Goal: Transaction & Acquisition: Purchase product/service

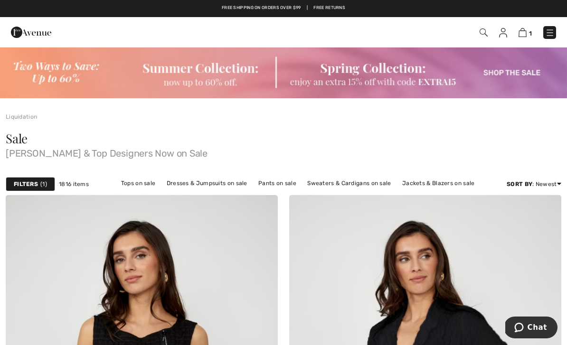
click at [550, 34] on img at bounding box center [550, 33] width 10 height 10
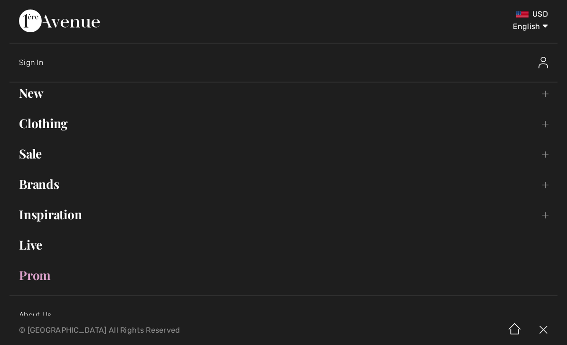
click at [25, 101] on link "New Toggle submenu" at bounding box center [284, 93] width 548 height 21
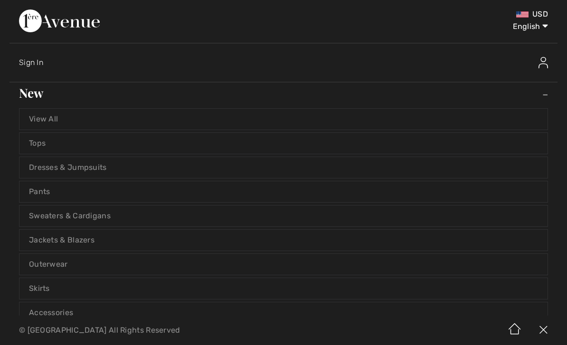
click at [45, 125] on link "View All" at bounding box center [283, 119] width 528 height 21
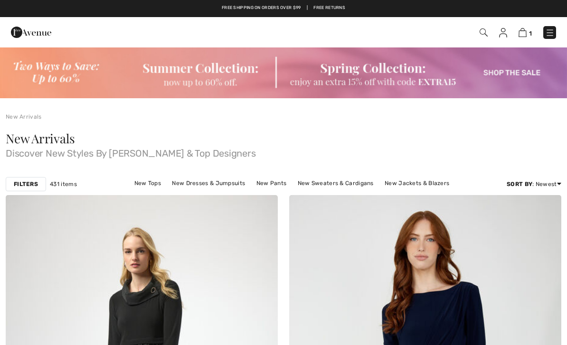
checkbox input "true"
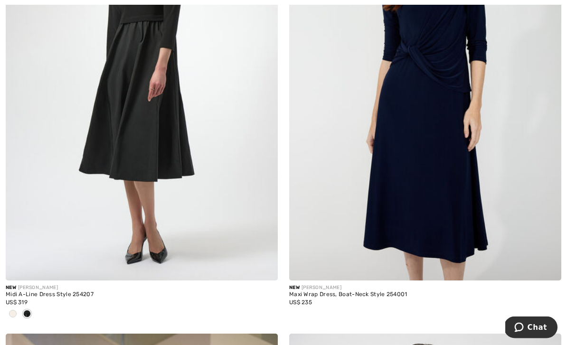
scroll to position [323, 0]
click at [16, 317] on div at bounding box center [13, 315] width 14 height 16
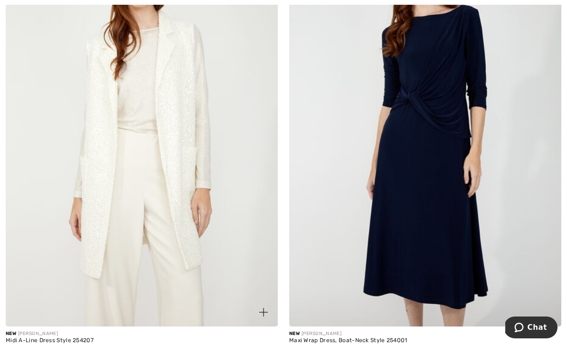
scroll to position [341, 0]
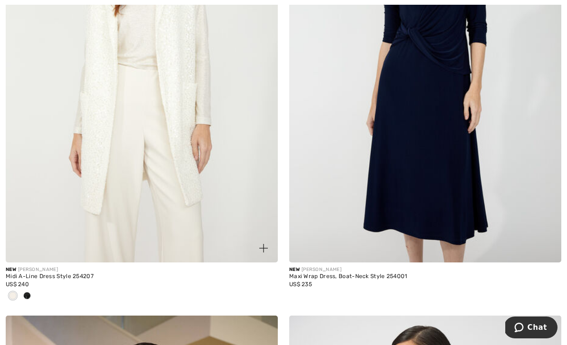
click at [32, 292] on div at bounding box center [27, 297] width 14 height 16
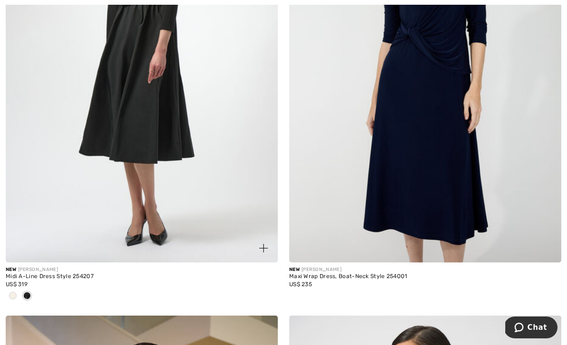
click at [201, 126] on img at bounding box center [142, 58] width 272 height 409
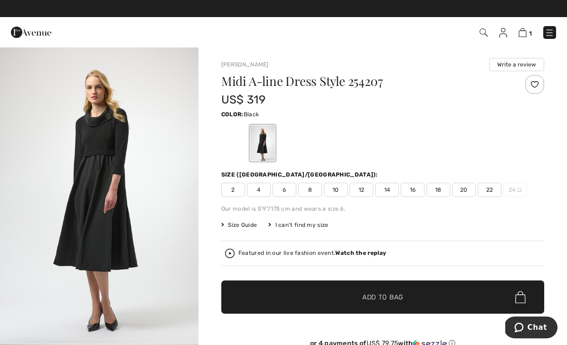
click at [355, 256] on strong "Watch the replay" at bounding box center [360, 253] width 51 height 7
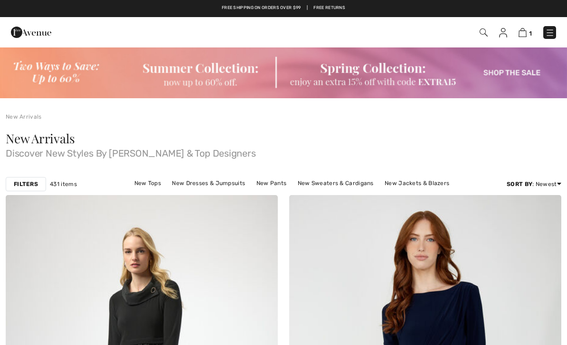
checkbox input "true"
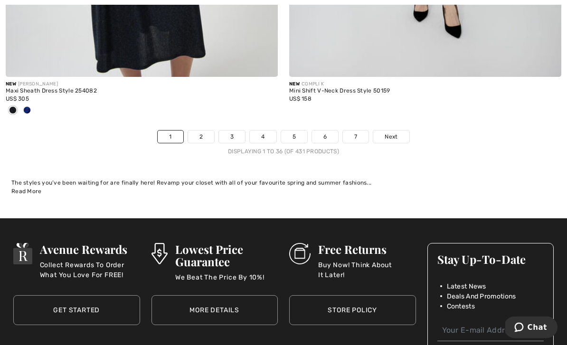
scroll to position [8399, 0]
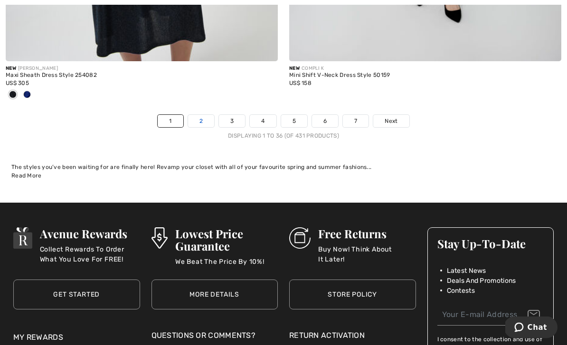
click at [200, 119] on link "2" at bounding box center [201, 121] width 26 height 12
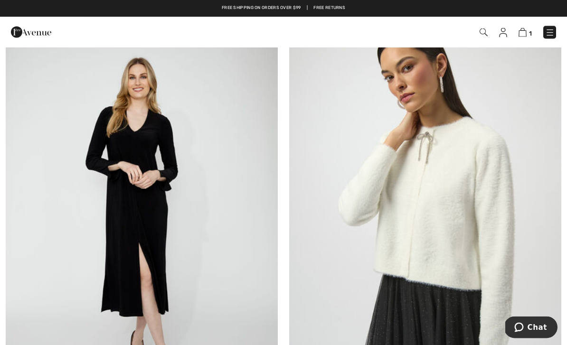
scroll to position [1520, 0]
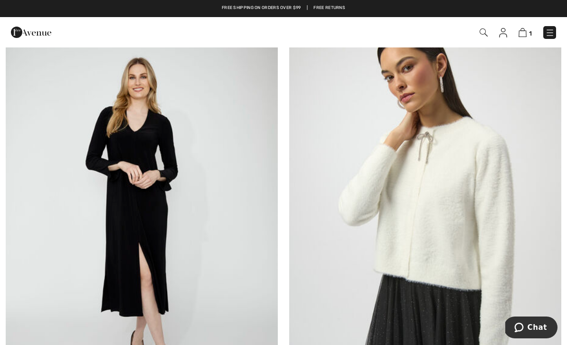
click at [427, 165] on img at bounding box center [425, 217] width 272 height 409
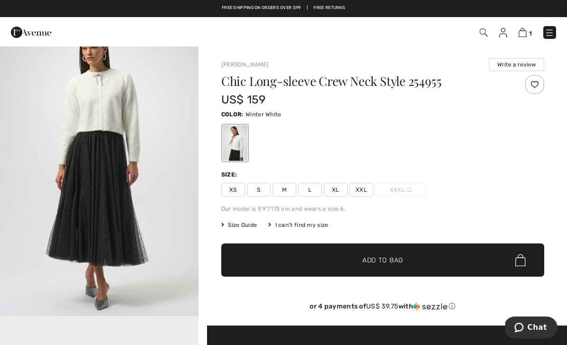
scroll to position [320, 0]
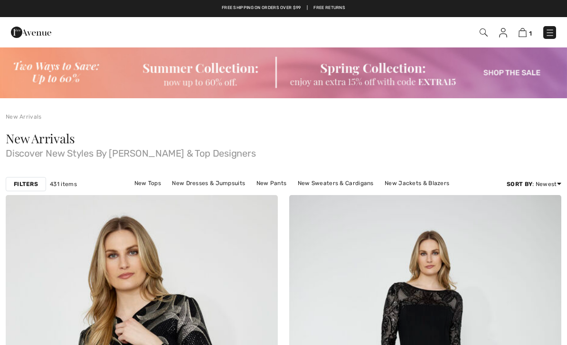
checkbox input "true"
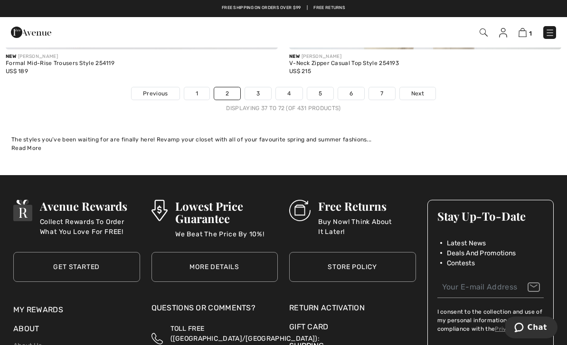
scroll to position [8361, 0]
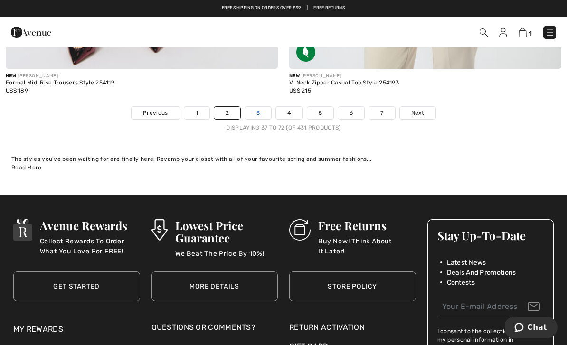
click at [258, 107] on link "3" at bounding box center [258, 113] width 26 height 12
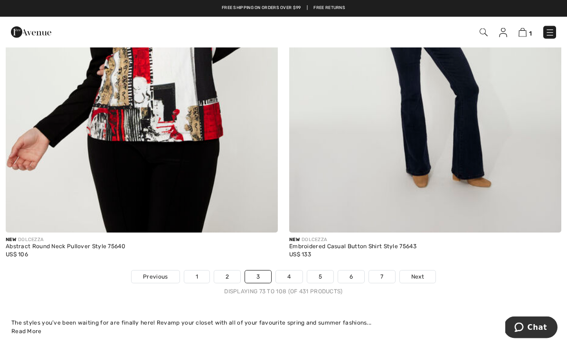
scroll to position [8149, 0]
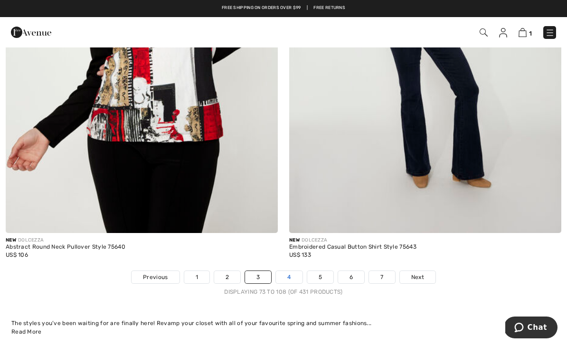
click at [293, 271] on link "4" at bounding box center [289, 277] width 26 height 12
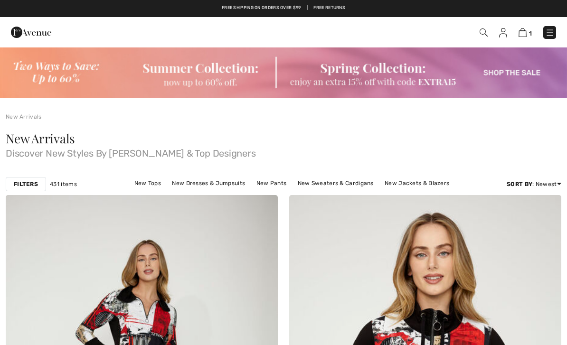
checkbox input "true"
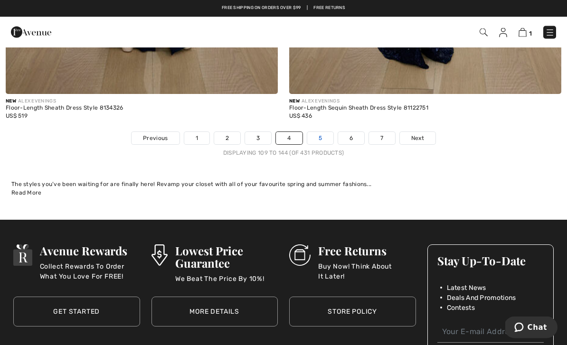
scroll to position [8351, 0]
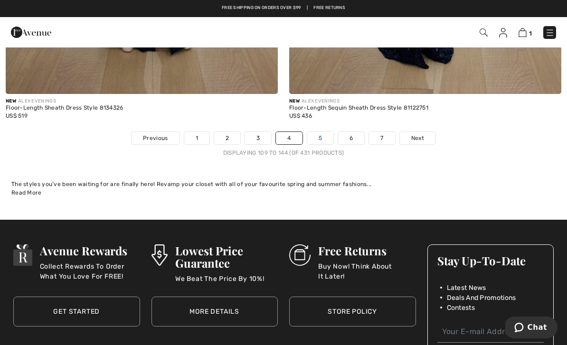
click at [315, 135] on link "5" at bounding box center [320, 138] width 26 height 12
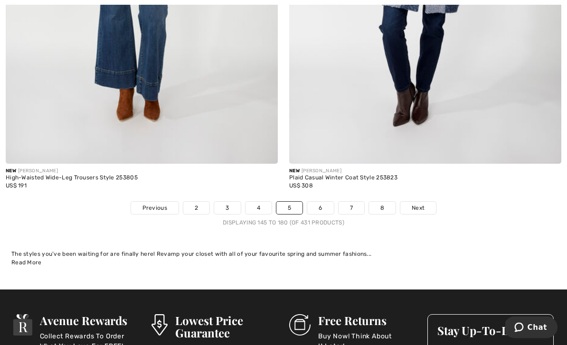
scroll to position [8376, 0]
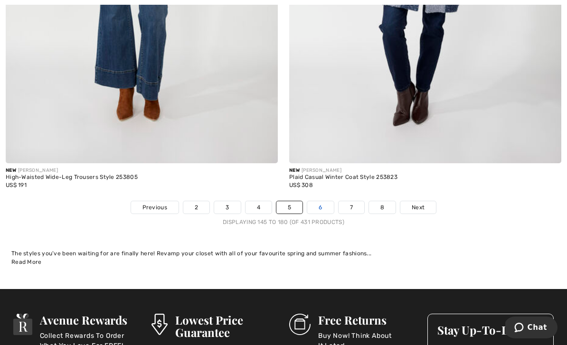
click at [318, 206] on link "6" at bounding box center [320, 207] width 26 height 12
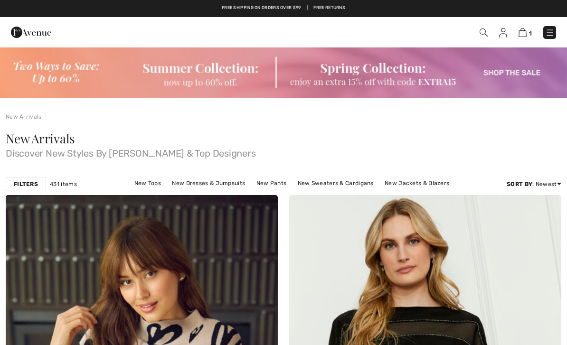
scroll to position [180, 0]
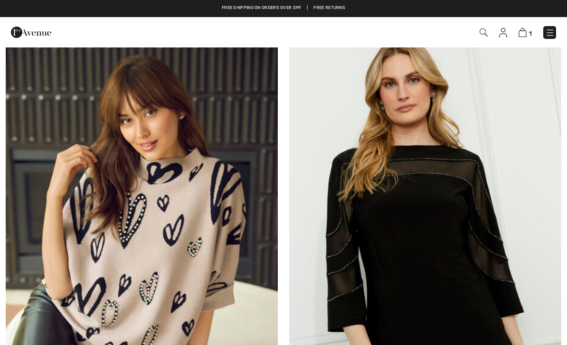
checkbox input "true"
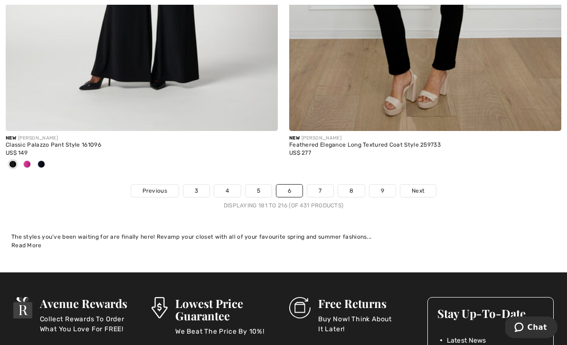
scroll to position [8392, 0]
click at [323, 190] on link "7" at bounding box center [320, 191] width 26 height 12
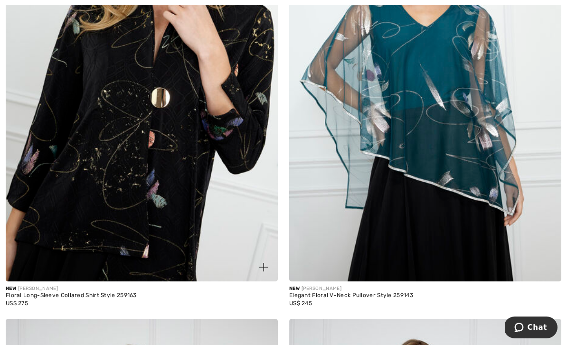
scroll to position [323, 0]
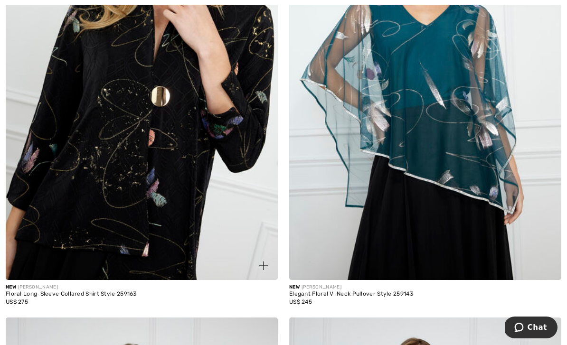
click at [68, 223] on img at bounding box center [142, 76] width 272 height 409
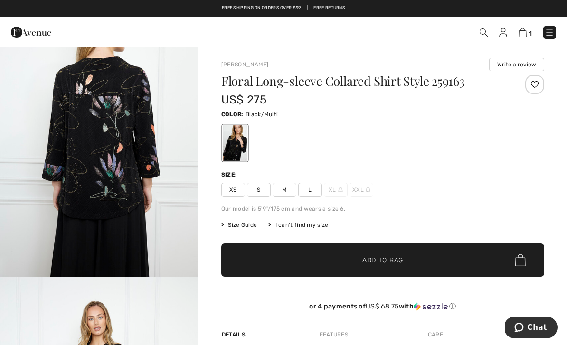
click at [306, 190] on span "L" at bounding box center [310, 190] width 24 height 14
click at [285, 260] on span "✔ Added to Bag Add to Bag" at bounding box center [382, 260] width 323 height 33
click at [499, 35] on img at bounding box center [502, 33] width 8 height 10
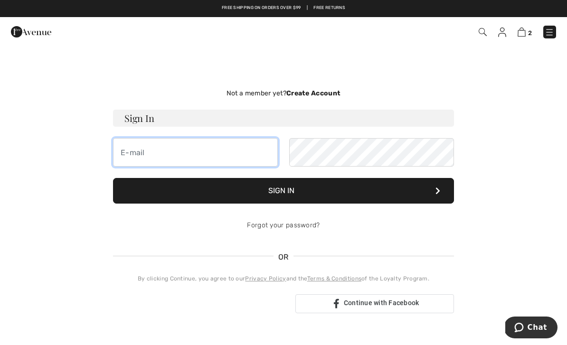
click at [233, 152] on input "email" at bounding box center [195, 152] width 165 height 29
type input "[EMAIL_ADDRESS][DOMAIN_NAME]"
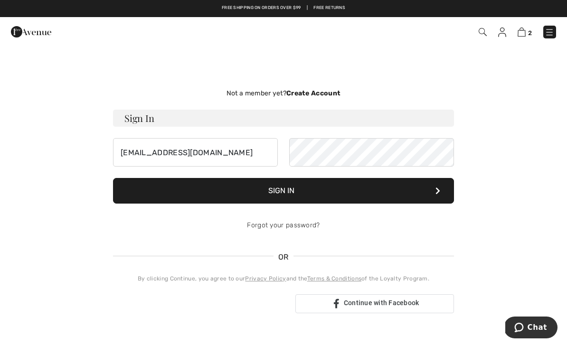
click at [403, 190] on button "Sign In" at bounding box center [283, 191] width 341 height 26
click at [279, 196] on button "Sign In" at bounding box center [283, 191] width 341 height 26
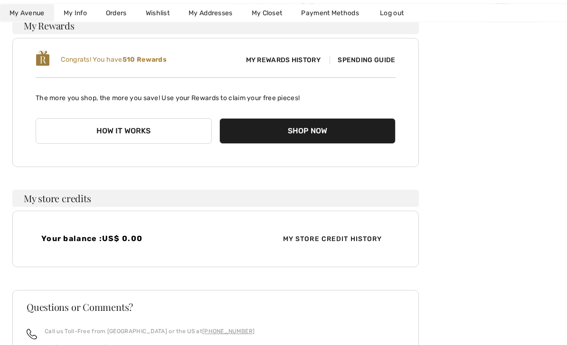
scroll to position [123, 0]
click at [323, 133] on button "Shop Now" at bounding box center [307, 131] width 176 height 26
click at [285, 144] on button "Shop Now" at bounding box center [307, 131] width 176 height 26
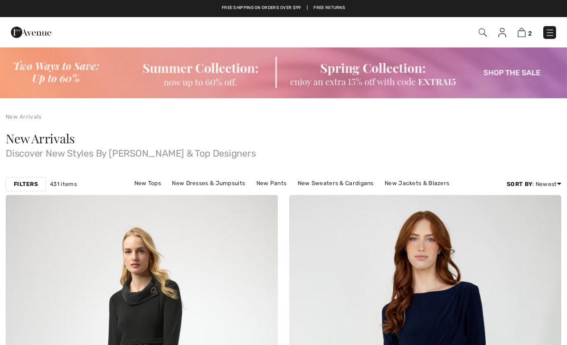
checkbox input "true"
click at [499, 33] on img at bounding box center [502, 33] width 8 height 10
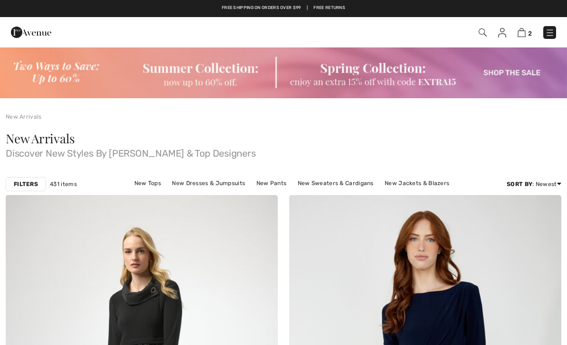
checkbox input "true"
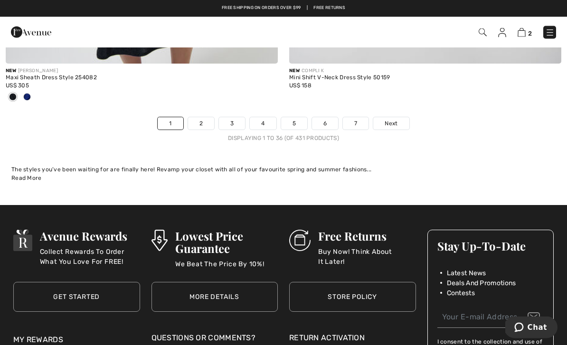
scroll to position [8397, 0]
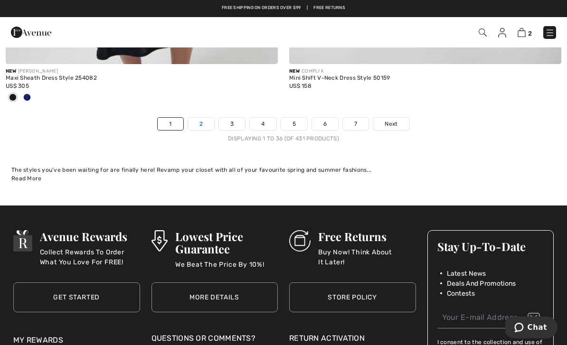
click at [199, 120] on link "2" at bounding box center [201, 124] width 26 height 12
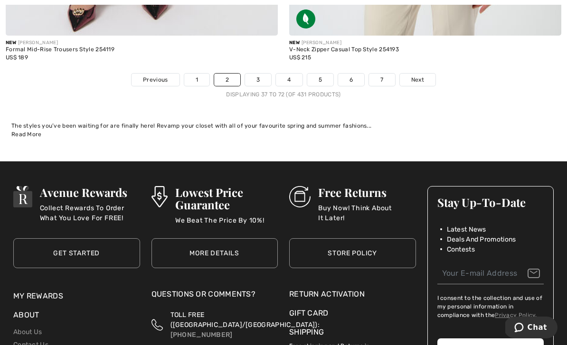
scroll to position [8392, 0]
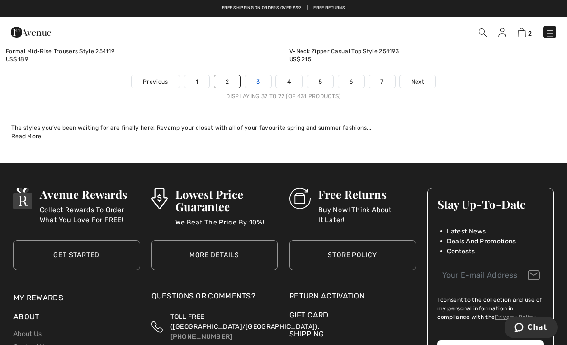
click at [250, 79] on link "3" at bounding box center [258, 82] width 26 height 12
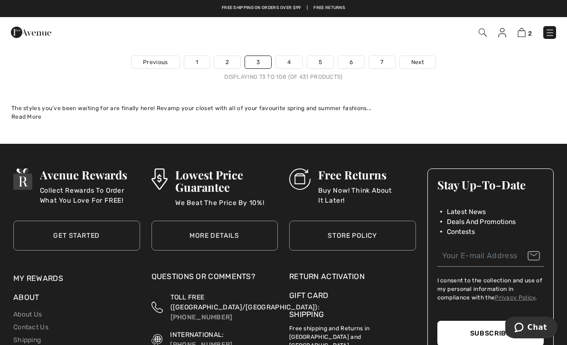
scroll to position [8364, 0]
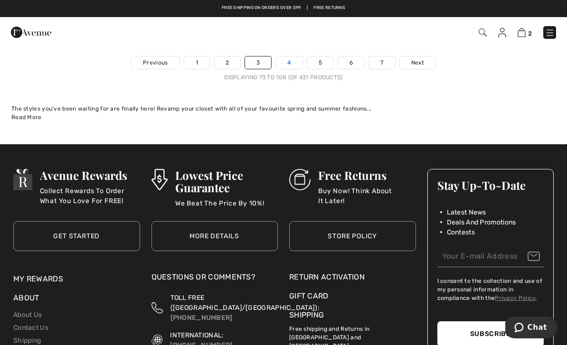
click at [282, 57] on link "4" at bounding box center [289, 63] width 26 height 12
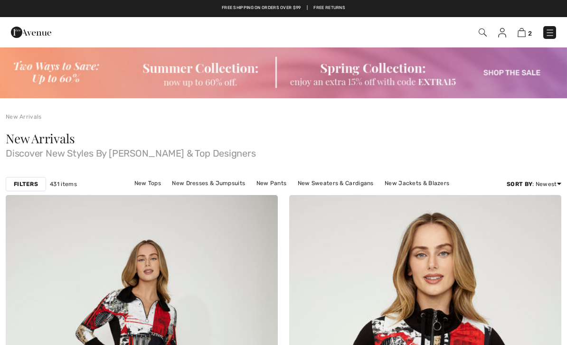
checkbox input "true"
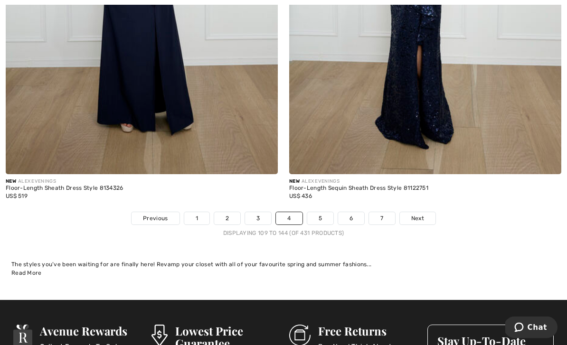
scroll to position [8271, 0]
click at [319, 212] on link "5" at bounding box center [320, 218] width 26 height 12
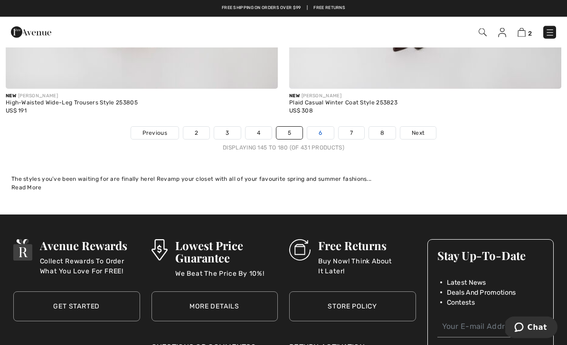
scroll to position [8450, 0]
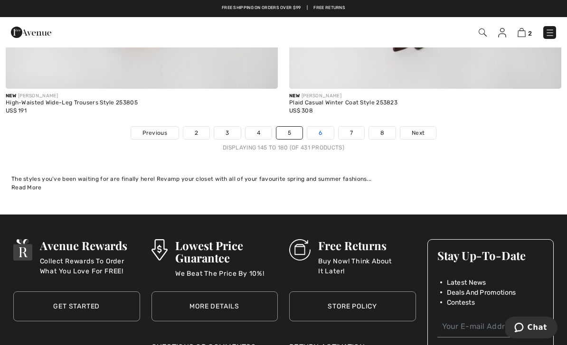
click at [318, 127] on link "6" at bounding box center [320, 133] width 26 height 12
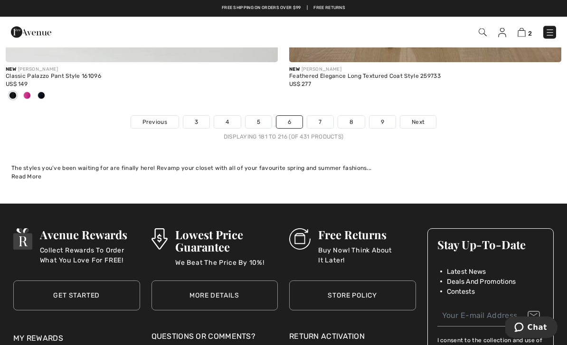
scroll to position [8444, 0]
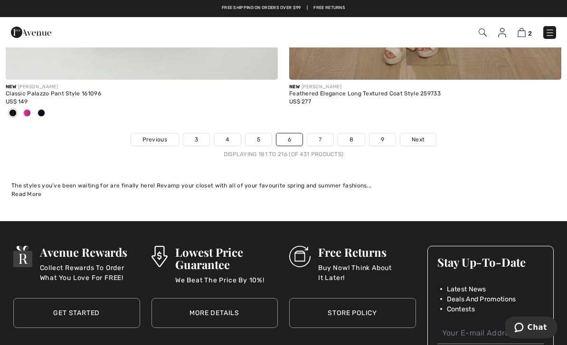
click at [317, 135] on link "7" at bounding box center [320, 139] width 26 height 12
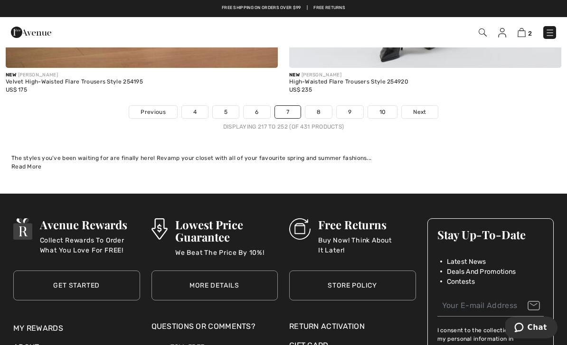
scroll to position [8386, 0]
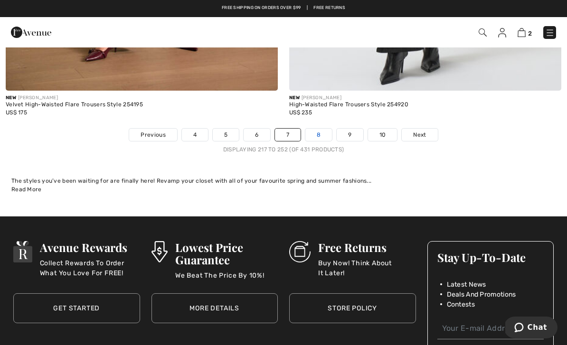
click at [318, 129] on link "8" at bounding box center [318, 135] width 27 height 12
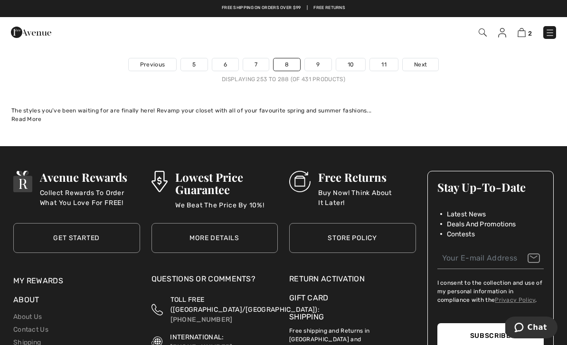
scroll to position [8471, 0]
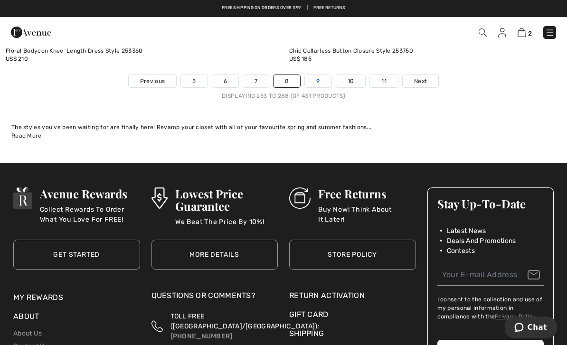
click at [316, 75] on link "9" at bounding box center [318, 81] width 26 height 12
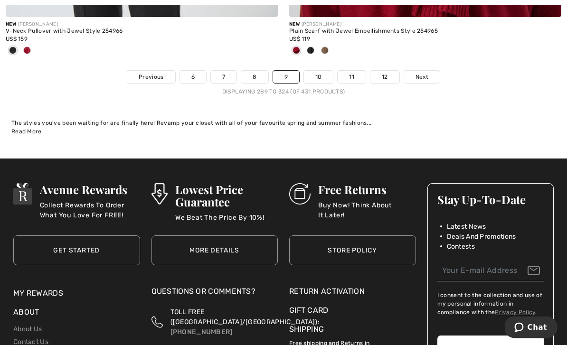
scroll to position [8491, 0]
click at [319, 72] on link "10" at bounding box center [318, 77] width 29 height 12
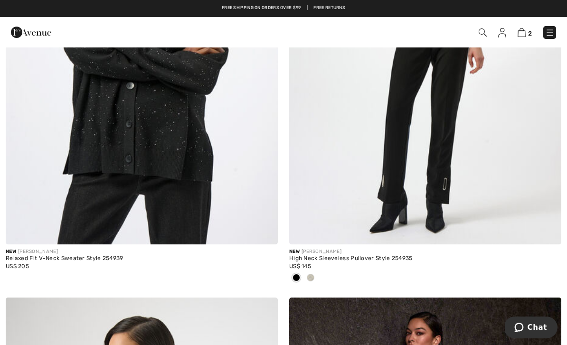
scroll to position [1705, 0]
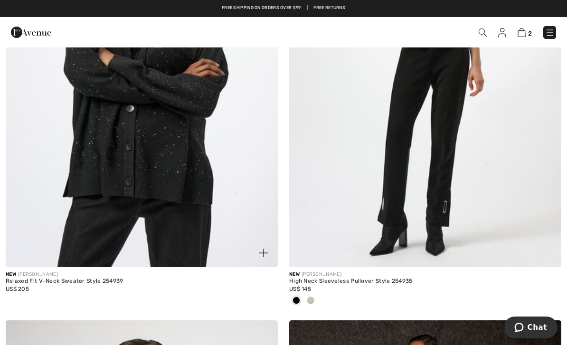
click at [27, 255] on img at bounding box center [142, 63] width 272 height 409
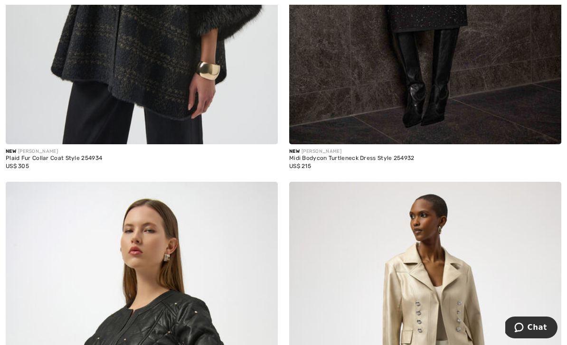
scroll to position [2293, 0]
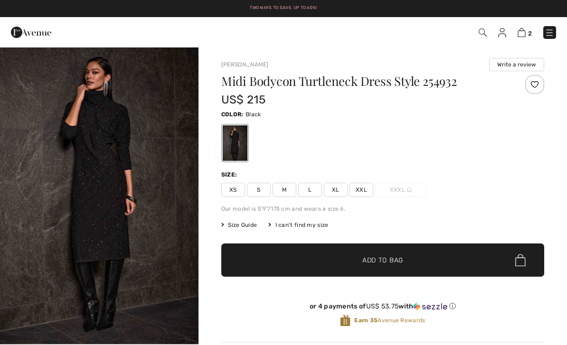
checkbox input "true"
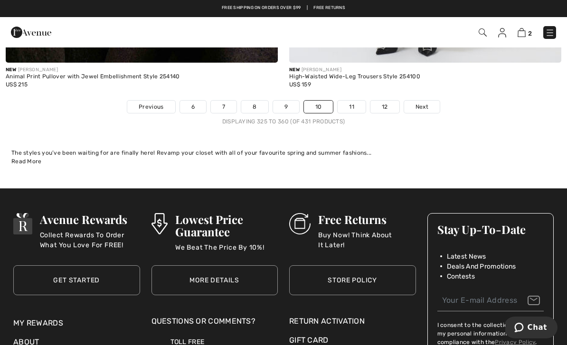
scroll to position [8439, 0]
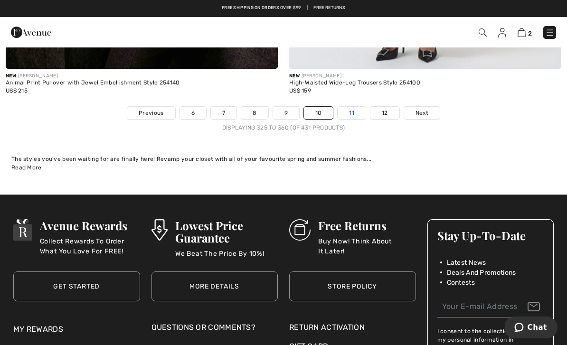
click at [353, 110] on link "11" at bounding box center [352, 113] width 28 height 12
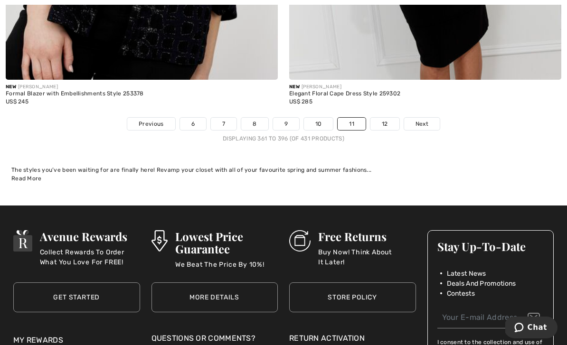
scroll to position [8444, 0]
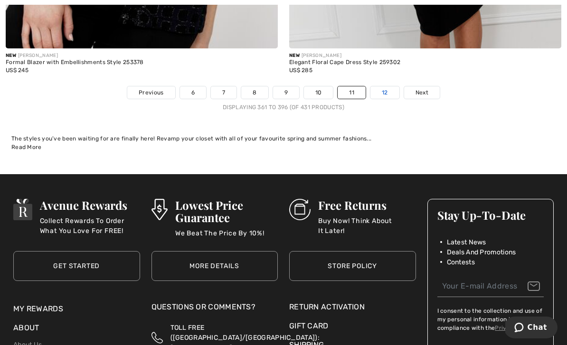
click at [381, 86] on link "12" at bounding box center [385, 92] width 29 height 12
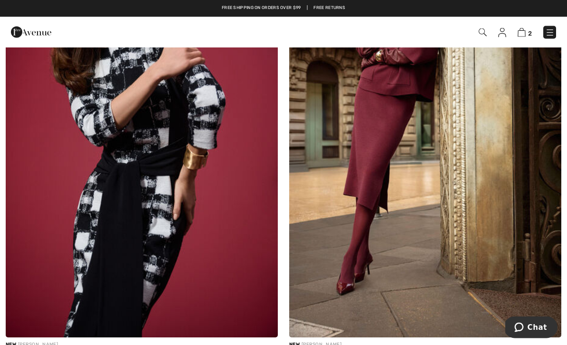
scroll to position [7201, 0]
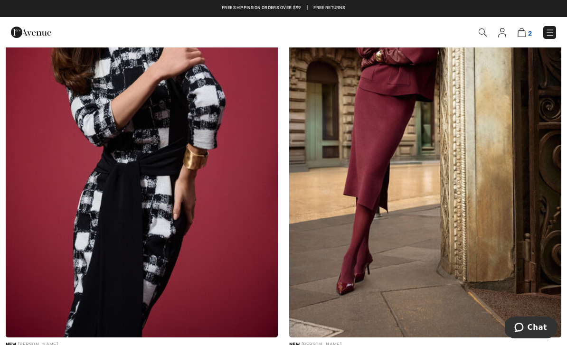
click at [524, 34] on img at bounding box center [522, 32] width 8 height 9
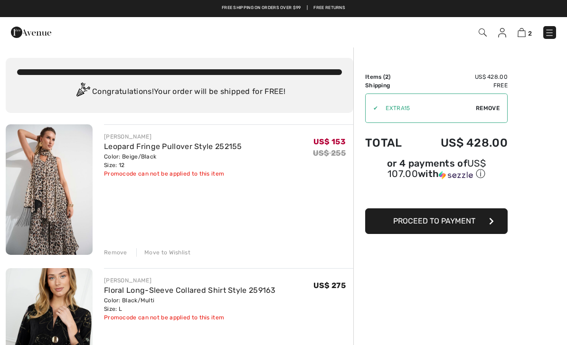
click at [499, 36] on img at bounding box center [502, 33] width 8 height 10
click at [505, 32] on img at bounding box center [502, 33] width 8 height 10
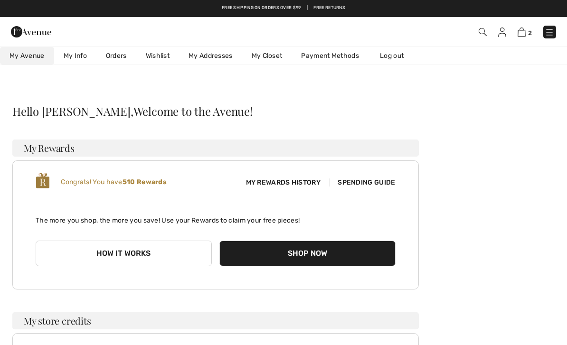
click at [160, 55] on link "Wishlist" at bounding box center [157, 56] width 43 height 18
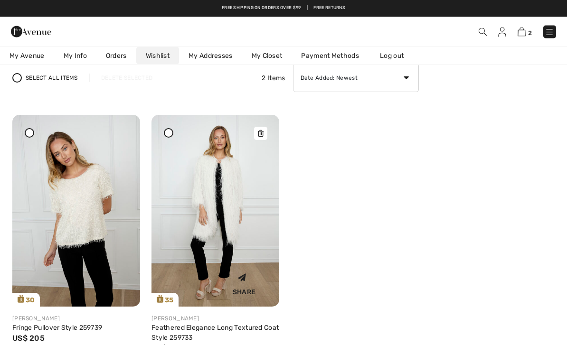
scroll to position [76, 0]
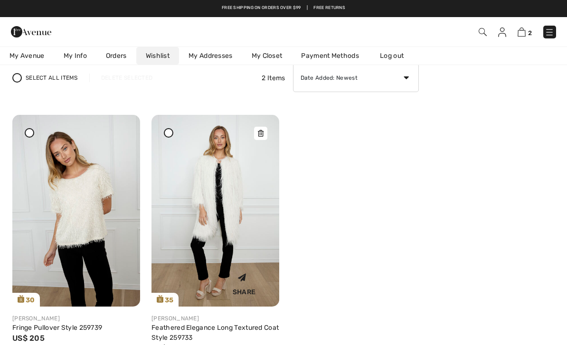
click at [262, 132] on icon at bounding box center [261, 133] width 6 height 7
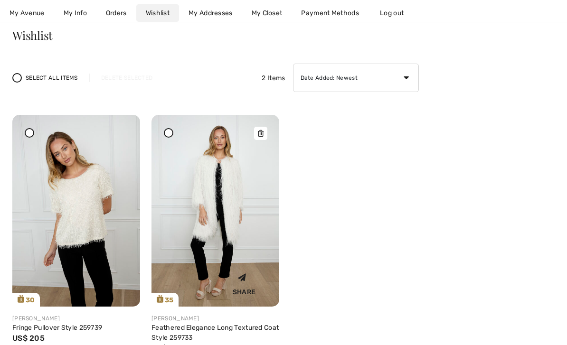
scroll to position [106, 0]
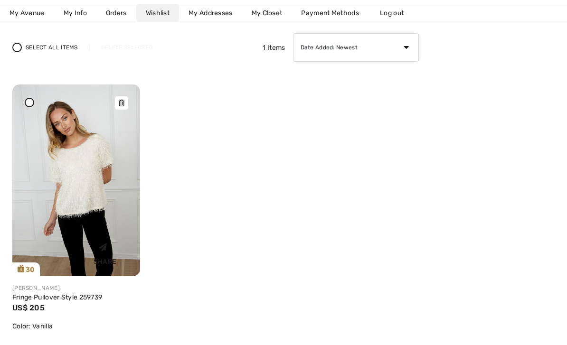
click at [120, 95] on img at bounding box center [76, 181] width 128 height 192
click at [121, 105] on icon at bounding box center [122, 103] width 6 height 7
click at [124, 105] on icon at bounding box center [122, 103] width 6 height 7
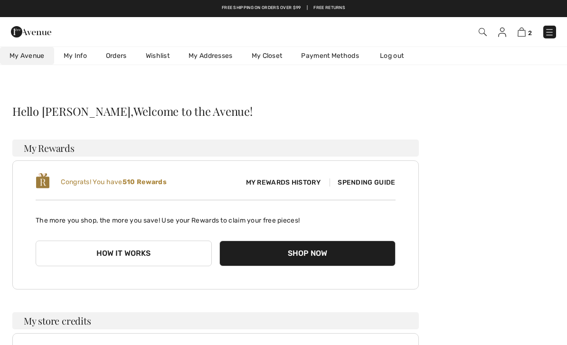
click at [161, 63] on link "Wishlist" at bounding box center [157, 56] width 43 height 18
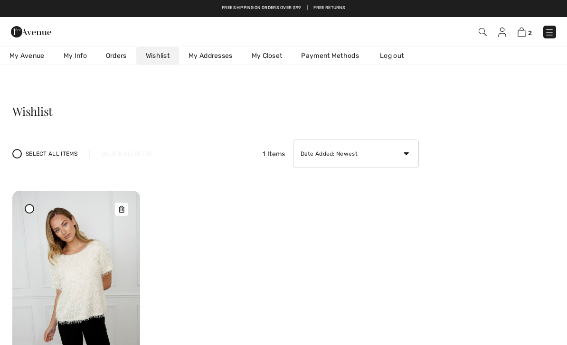
click at [114, 206] on img at bounding box center [76, 287] width 128 height 192
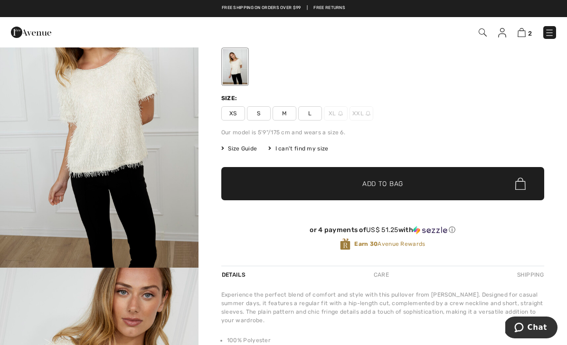
scroll to position [71, 0]
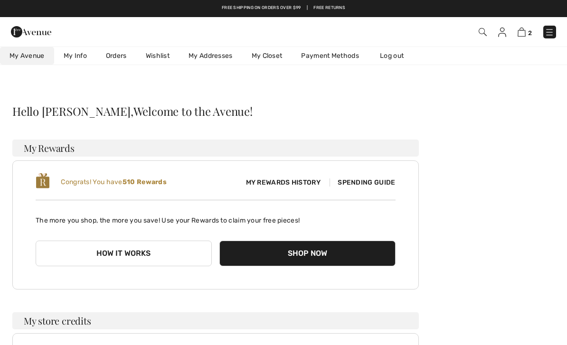
click at [164, 57] on link "Wishlist" at bounding box center [157, 56] width 43 height 18
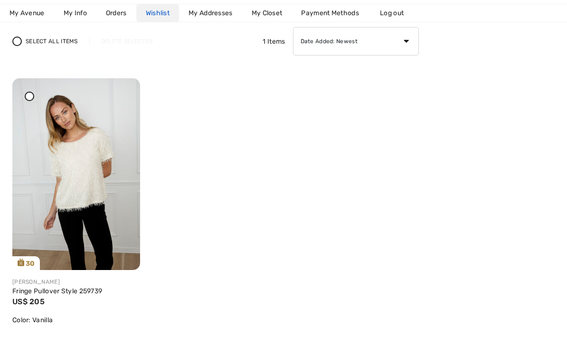
scroll to position [112, 0]
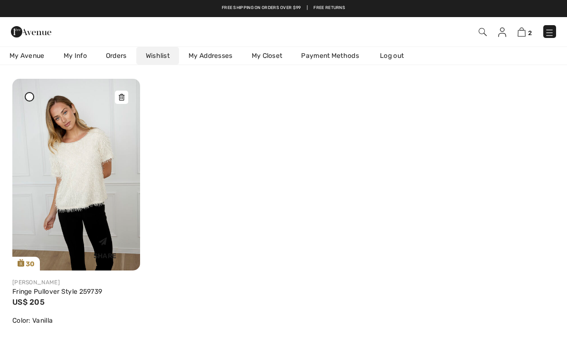
click at [116, 90] on img at bounding box center [76, 175] width 128 height 192
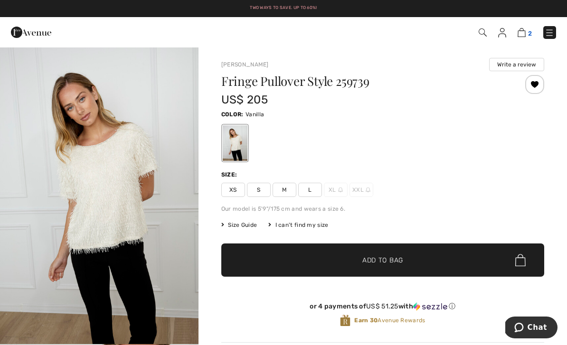
click at [524, 33] on img at bounding box center [522, 32] width 8 height 9
